Goal: Navigation & Orientation: Find specific page/section

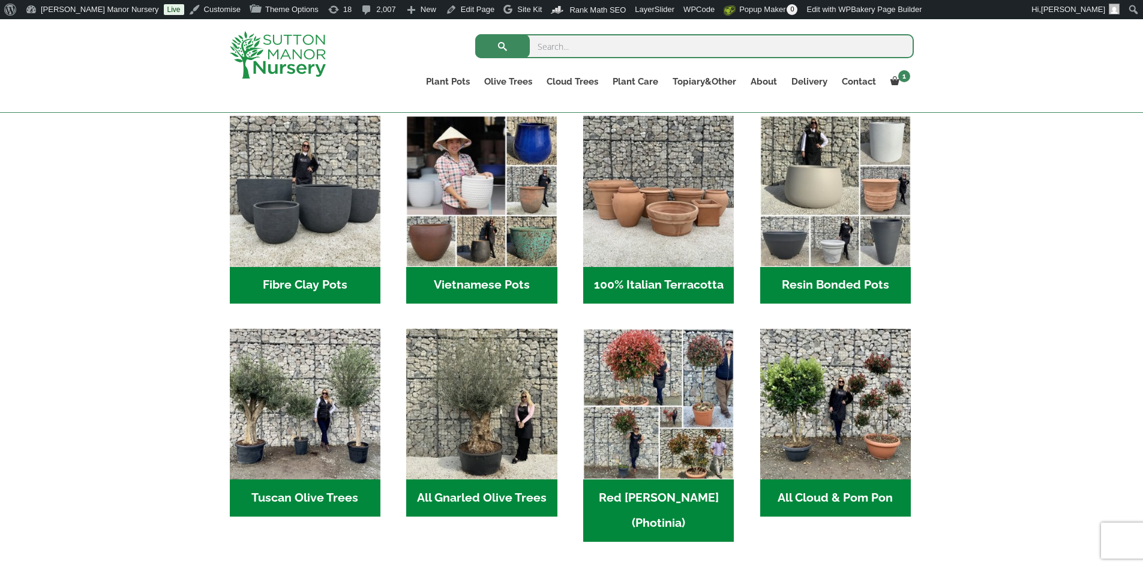
click at [790, 285] on h2 "Resin Bonded Pots (218)" at bounding box center [835, 285] width 151 height 37
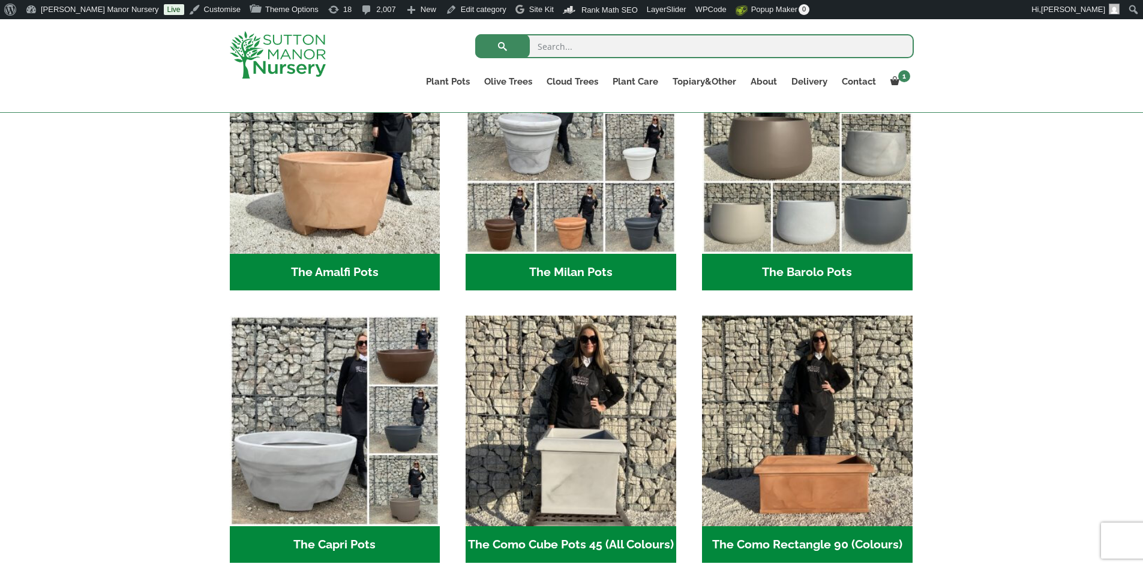
click at [761, 266] on h2 "The Barolo Pots (42)" at bounding box center [807, 272] width 211 height 37
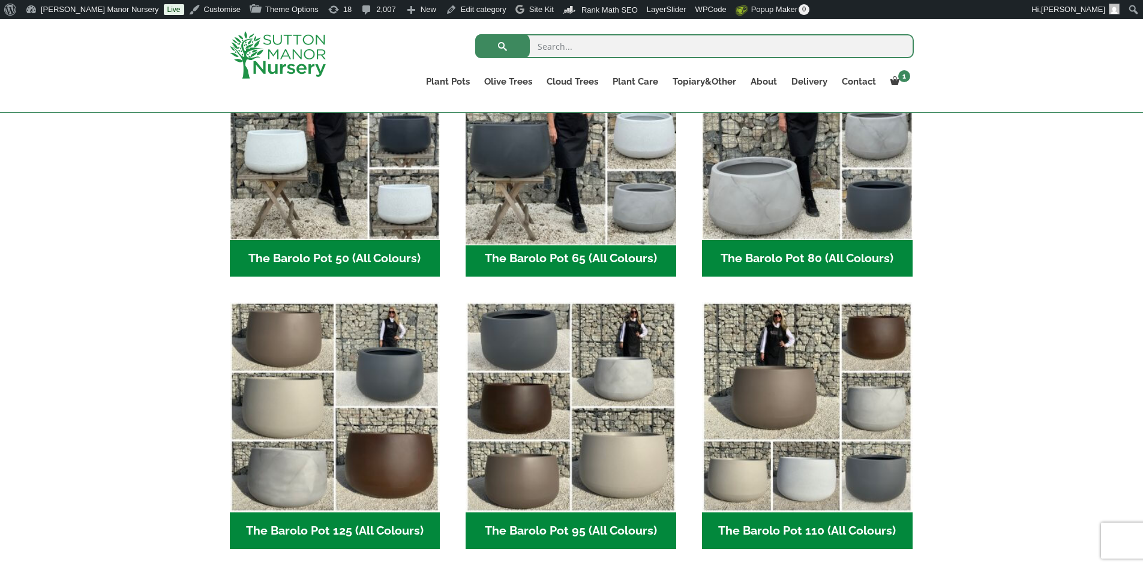
scroll to position [420, 0]
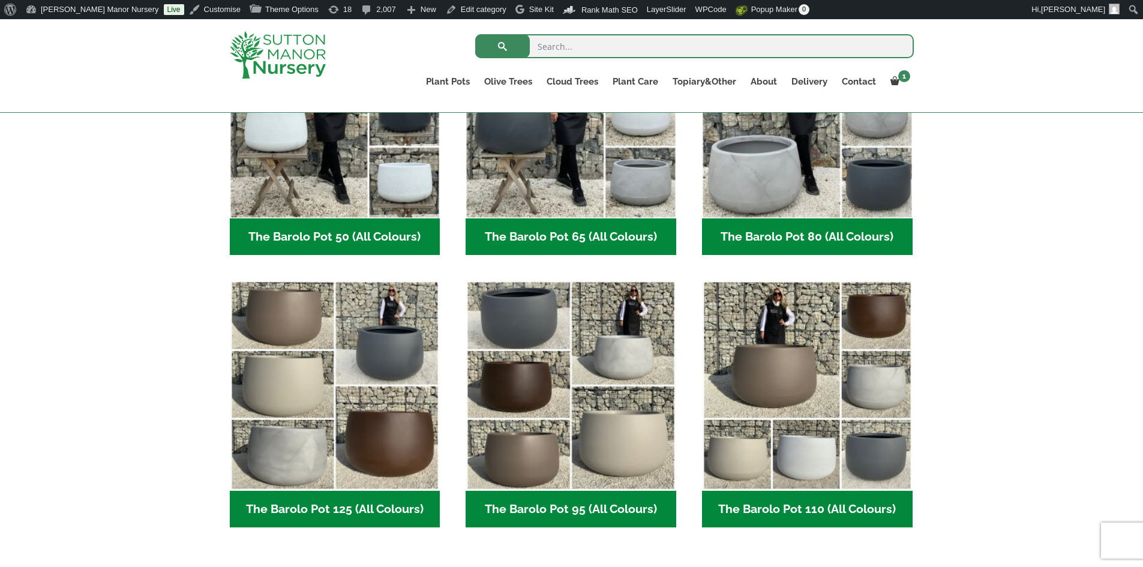
click at [762, 230] on h2 "The Barolo Pot 80 (All Colours) (7)" at bounding box center [807, 236] width 211 height 37
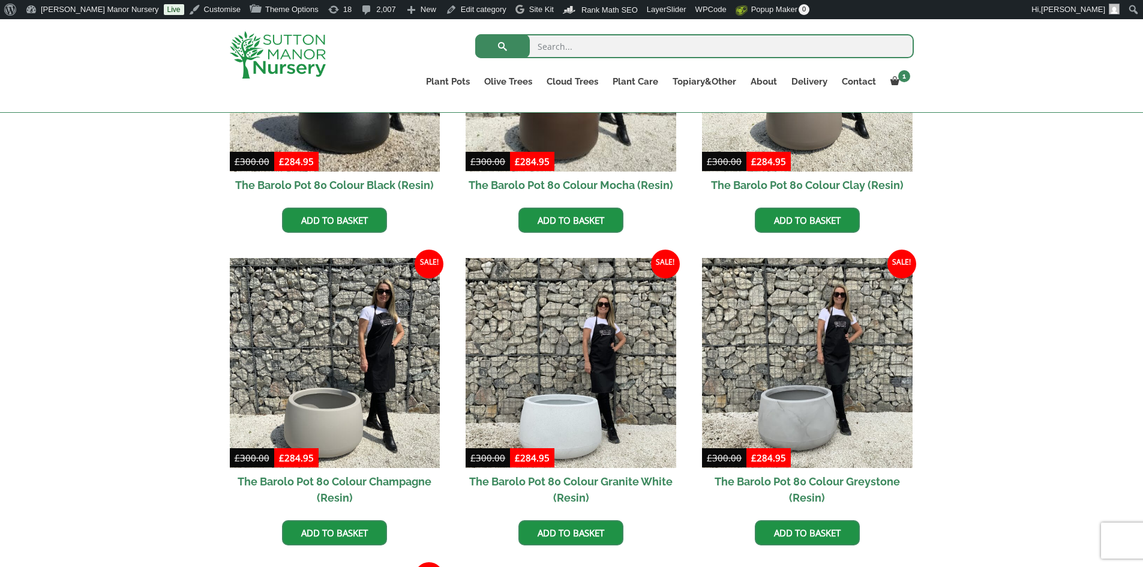
scroll to position [480, 0]
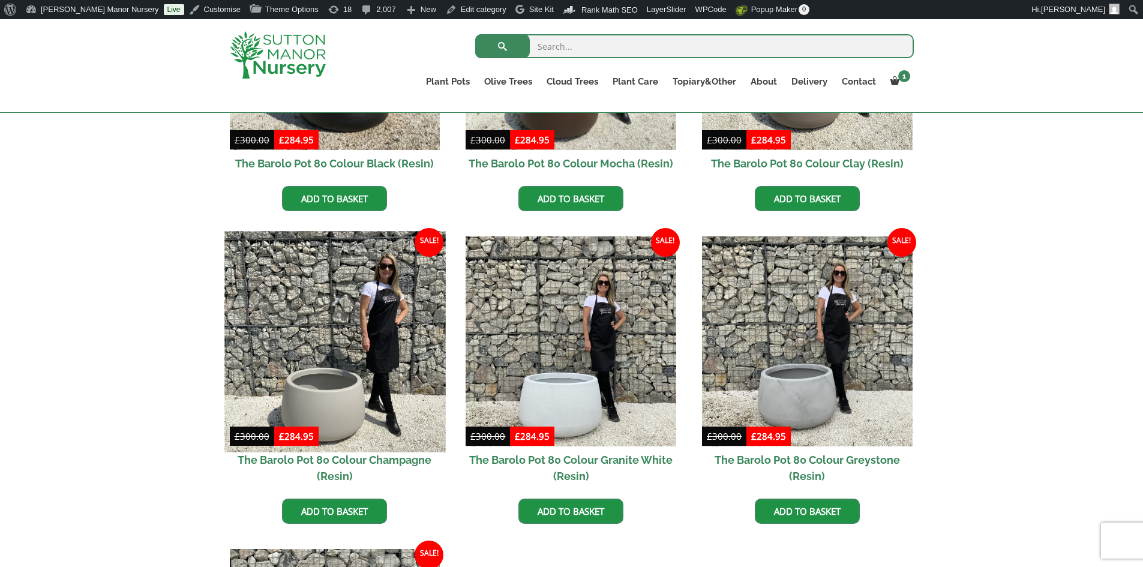
click at [401, 317] on img at bounding box center [334, 341] width 221 height 221
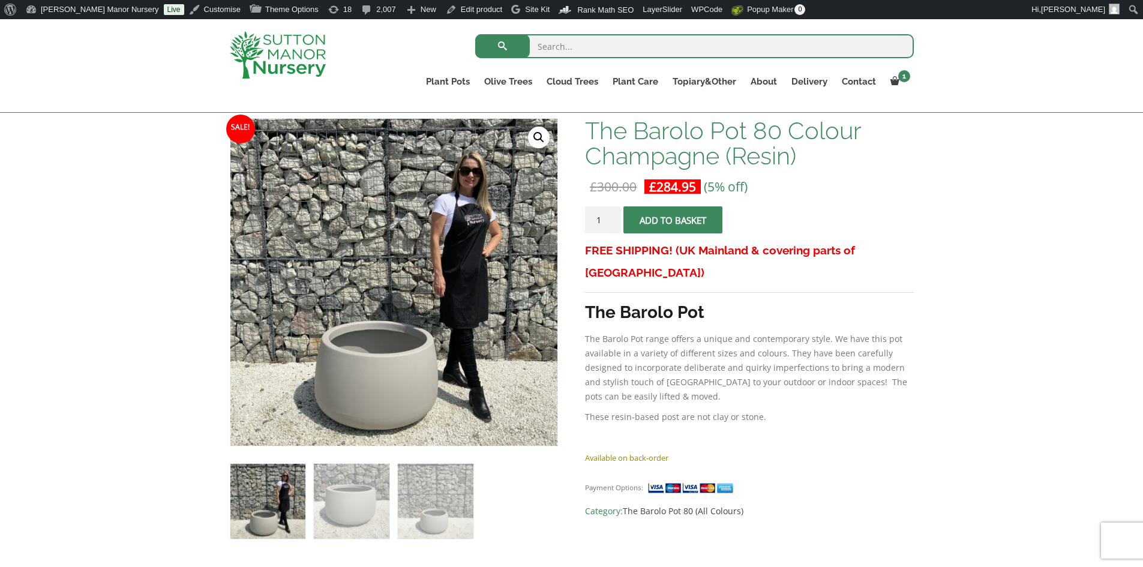
scroll to position [120, 0]
